Goal: Task Accomplishment & Management: Use online tool/utility

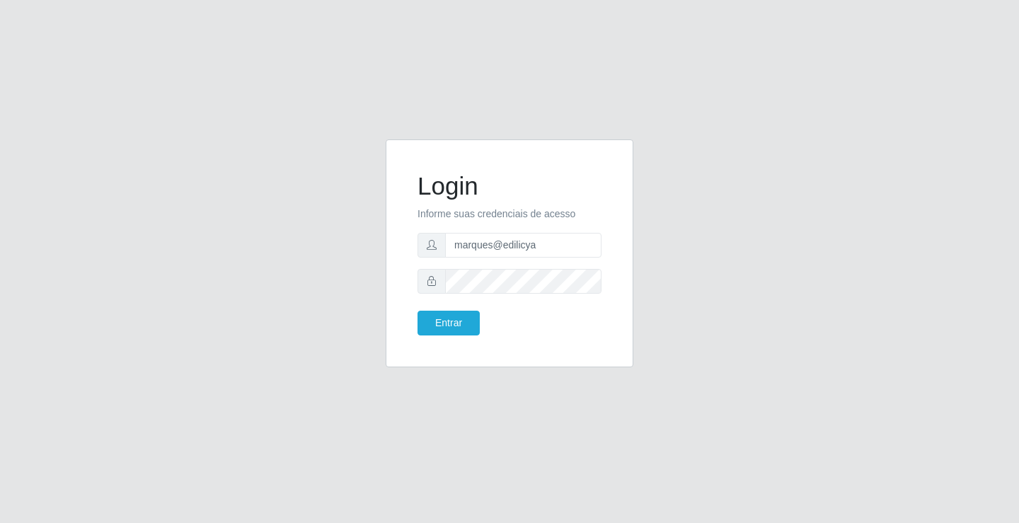
drag, startPoint x: 406, startPoint y: 275, endPoint x: 416, endPoint y: 295, distance: 22.2
click at [416, 295] on div "Login Informe suas credenciais de acesso marques@edilicya Entrar" at bounding box center [510, 253] width 212 height 193
click at [430, 313] on button "Entrar" at bounding box center [449, 323] width 62 height 25
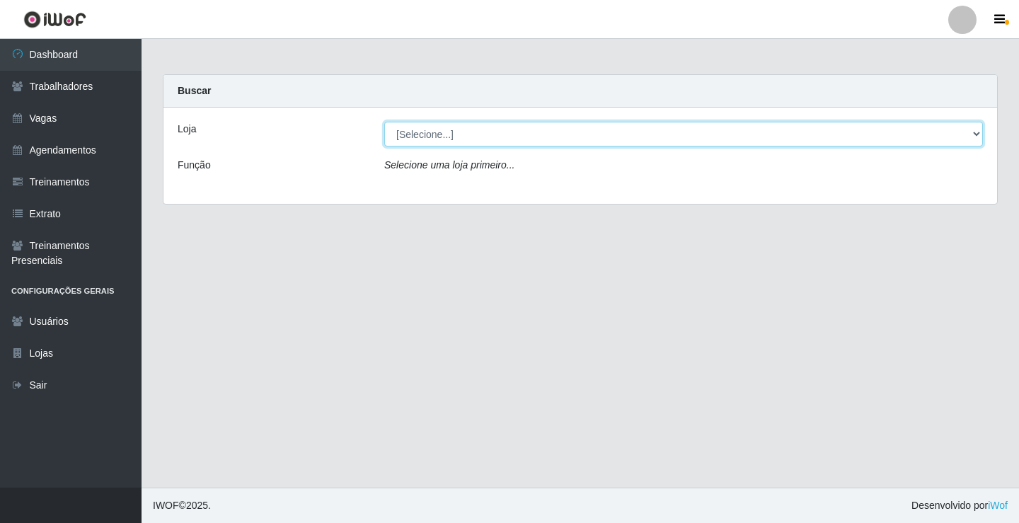
click at [430, 133] on select "[Selecione...] Edilicya Supermercado" at bounding box center [683, 134] width 599 height 25
select select "460"
click at [384, 122] on select "[Selecione...] Edilicya Supermercado" at bounding box center [683, 134] width 599 height 25
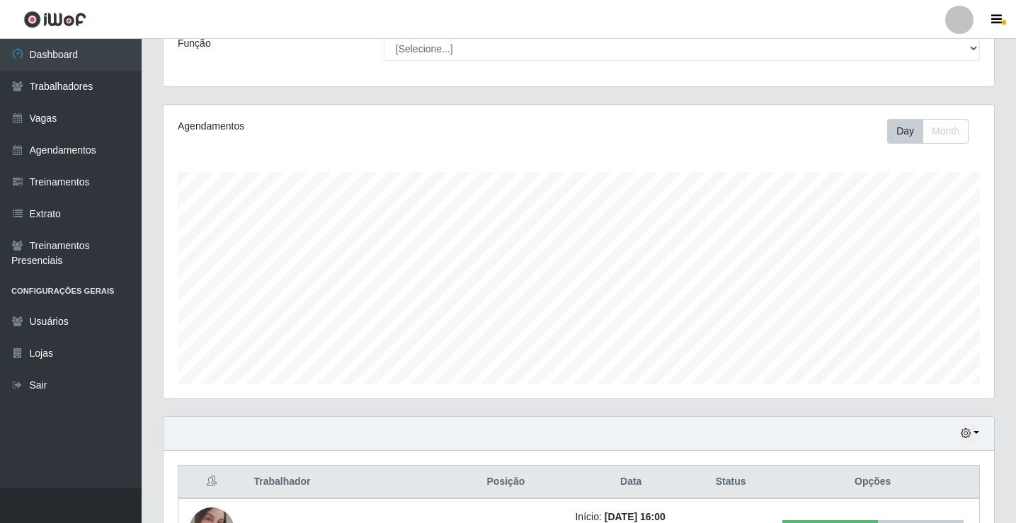
scroll to position [228, 0]
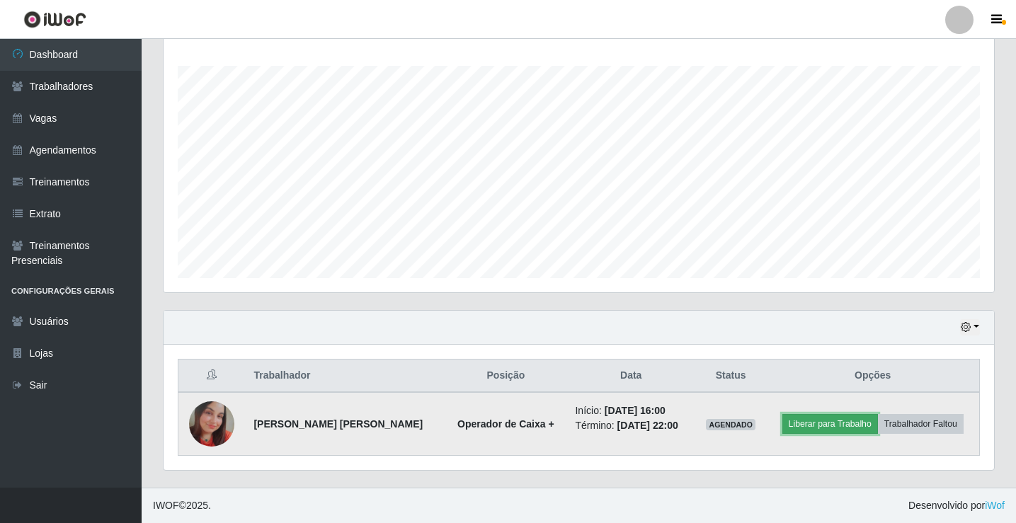
click at [829, 425] on button "Liberar para Trabalho" at bounding box center [830, 424] width 96 height 20
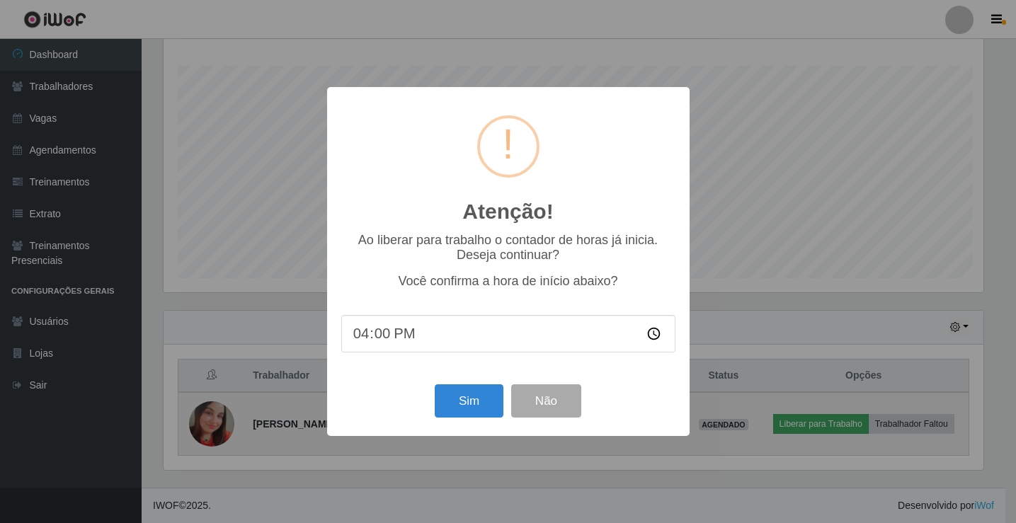
scroll to position [294, 823]
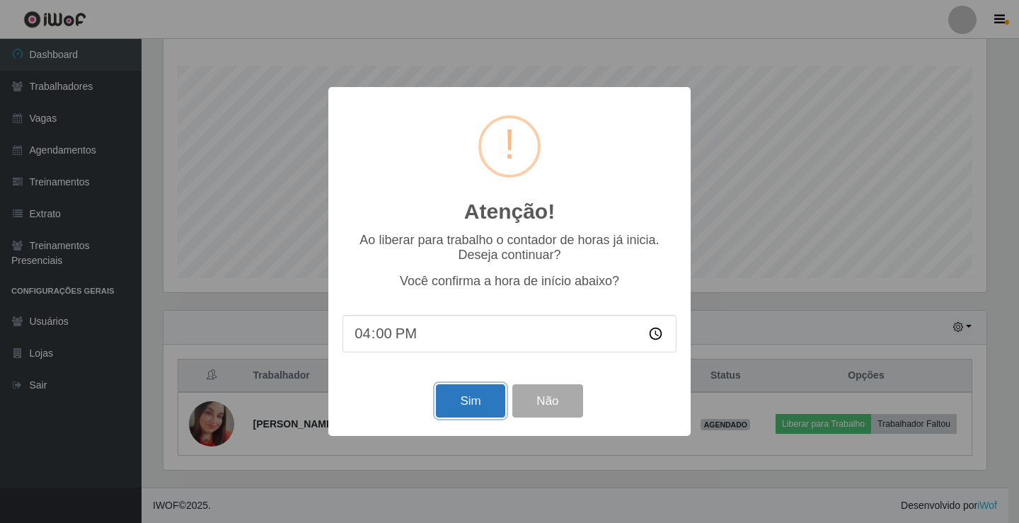
click at [466, 404] on button "Sim" at bounding box center [470, 400] width 69 height 33
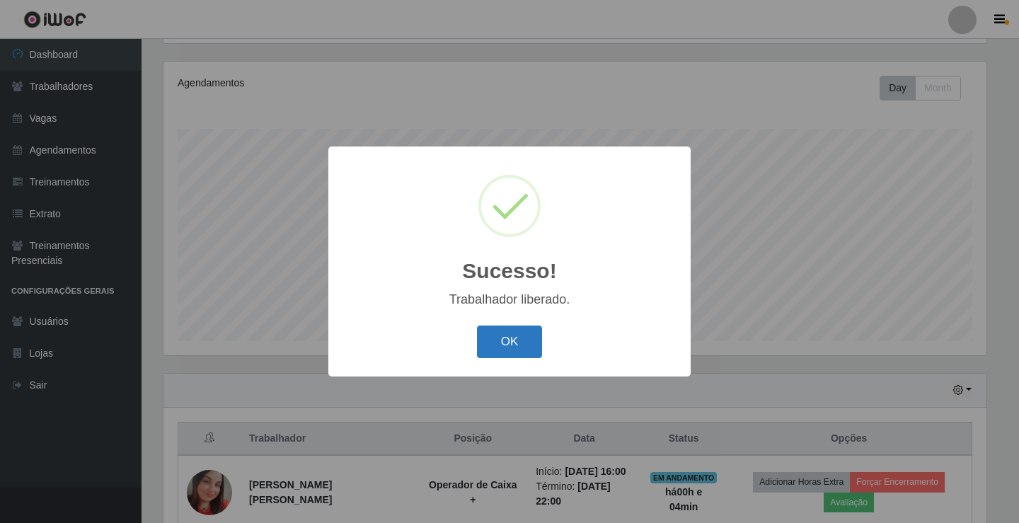
click at [517, 333] on button "OK" at bounding box center [510, 342] width 66 height 33
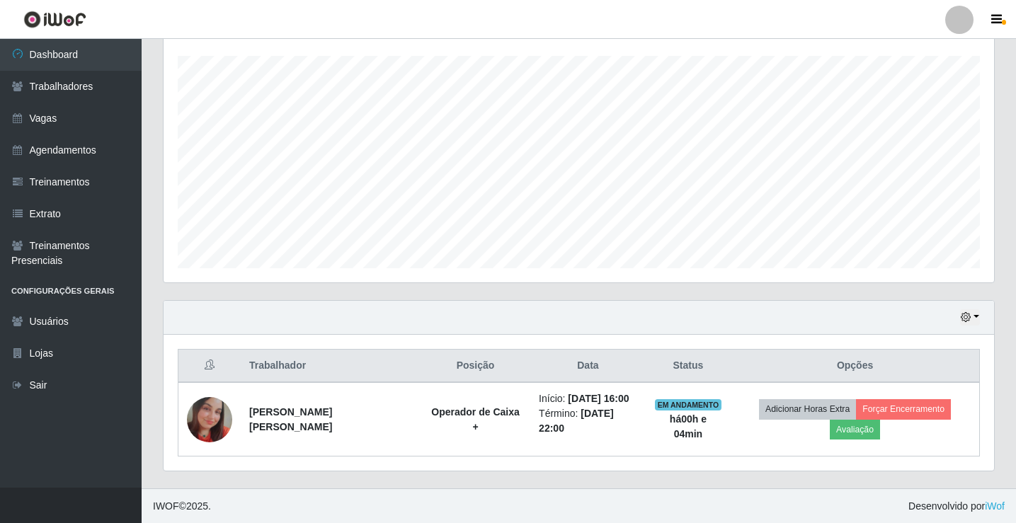
scroll to position [239, 0]
click at [975, 312] on button "button" at bounding box center [970, 317] width 20 height 16
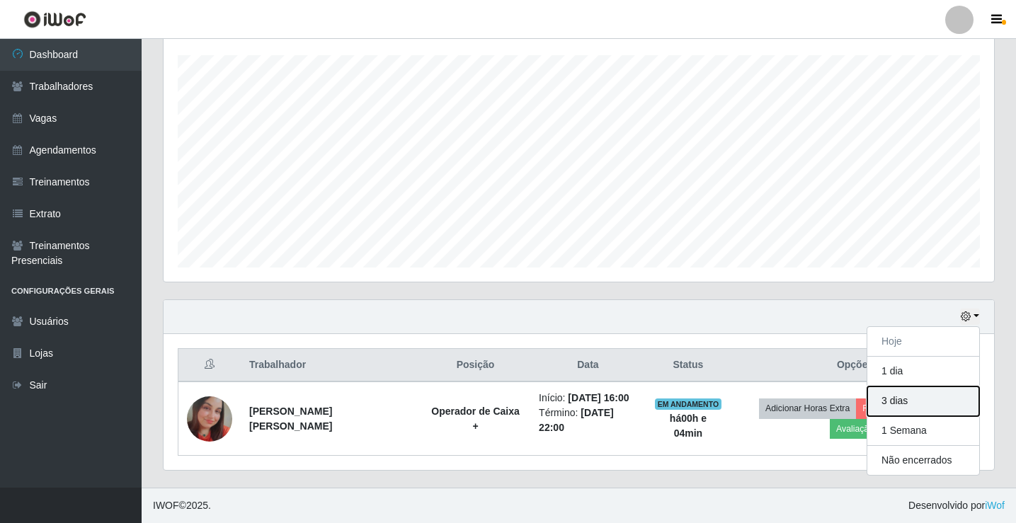
click at [910, 402] on button "3 dias" at bounding box center [923, 402] width 112 height 30
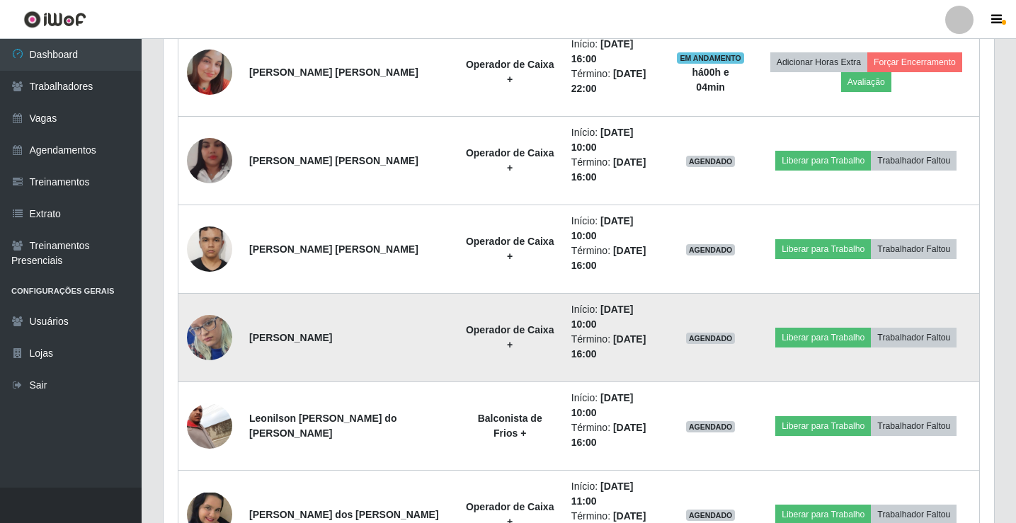
scroll to position [663, 0]
